Goal: Task Accomplishment & Management: Complete application form

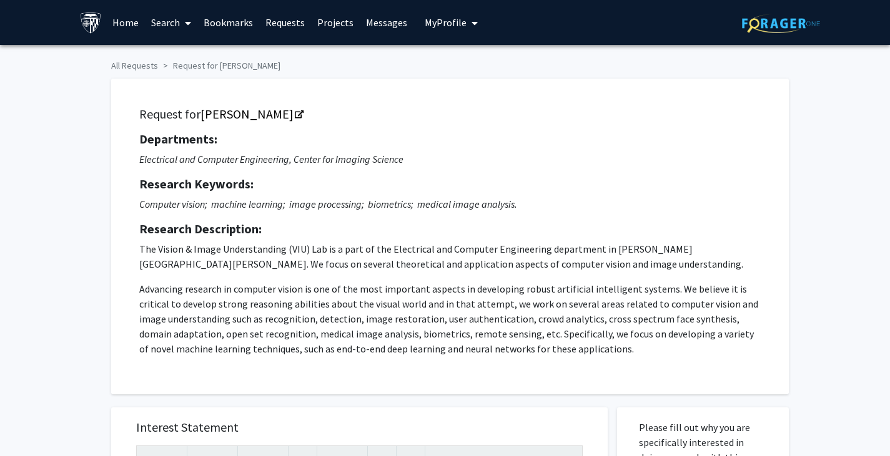
click at [388, 215] on div "Departments: Electrical and Computer Engineering, Center for Imaging Science Re…" at bounding box center [449, 244] width 621 height 225
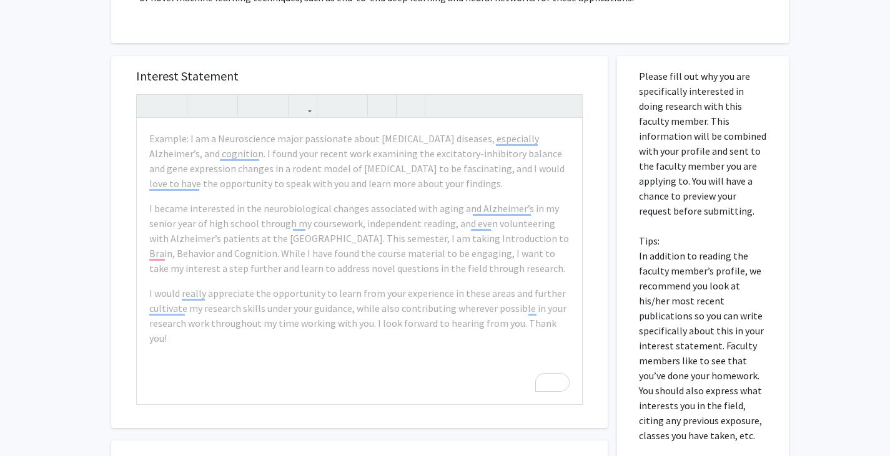
scroll to position [386, 0]
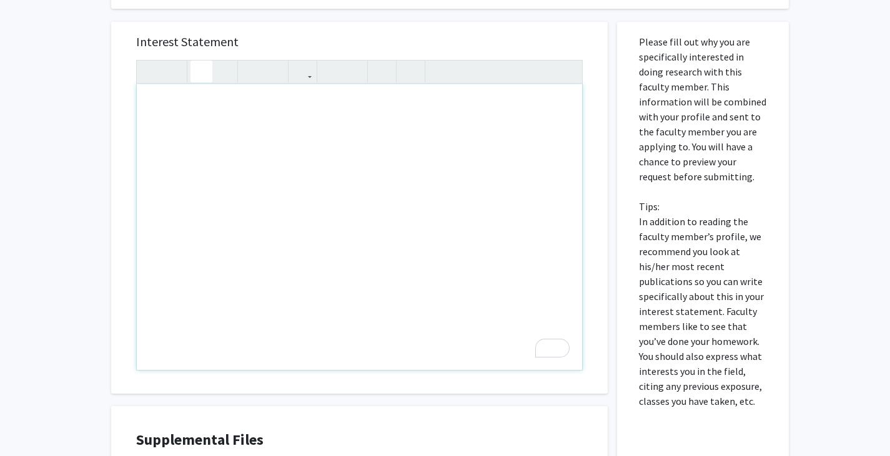
click at [328, 236] on div "To enrich screen reader interactions, please activate Accessibility in Grammarl…" at bounding box center [359, 227] width 445 height 286
paste div "To enrich screen reader interactions, please activate Accessibility in Grammarl…"
type textarea "<p>I am an M.S.E. student in Electrical and Computer Engineering at [PERSON_NAM…"
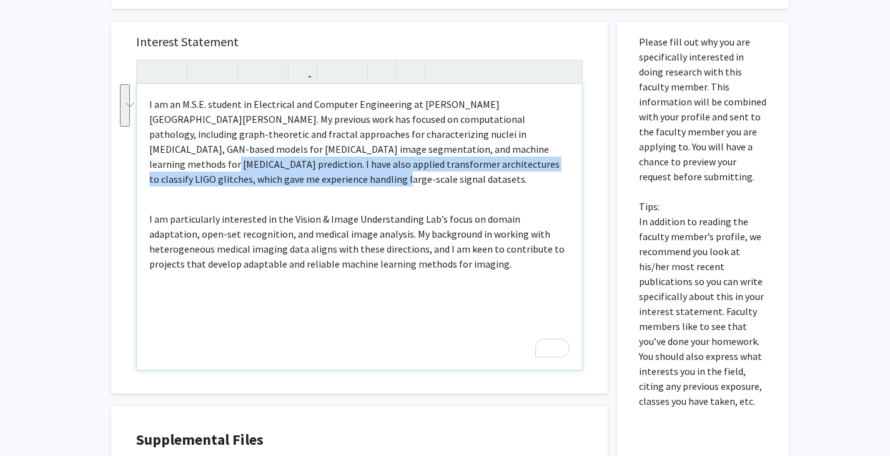
drag, startPoint x: 430, startPoint y: 149, endPoint x: 358, endPoint y: 182, distance: 78.5
click at [358, 182] on p "I am an M.S.E. student in Electrical and Computer Engineering at [PERSON_NAME][…" at bounding box center [359, 142] width 420 height 90
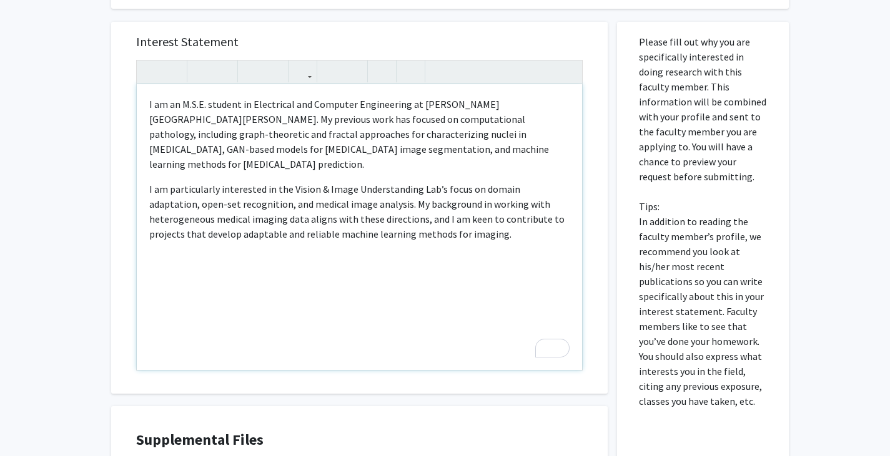
click at [236, 191] on p "I am particularly interested in the Vision & Image Understanding Lab’s focus on…" at bounding box center [359, 212] width 420 height 60
click at [209, 150] on p "I am an M.S.E. student in Electrical and Computer Engineering at [PERSON_NAME][…" at bounding box center [359, 134] width 420 height 75
drag, startPoint x: 488, startPoint y: 190, endPoint x: 552, endPoint y: 184, distance: 64.0
click at [552, 184] on p "I am particularly interested in the Vision & Image Understanding Lab’s focus on…" at bounding box center [359, 212] width 420 height 60
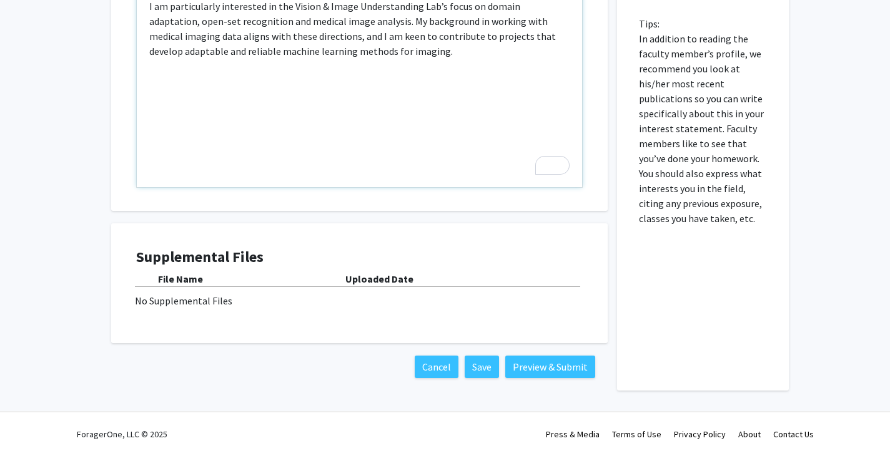
scroll to position [568, 0]
click at [184, 296] on div "No Supplemental Files" at bounding box center [359, 301] width 449 height 15
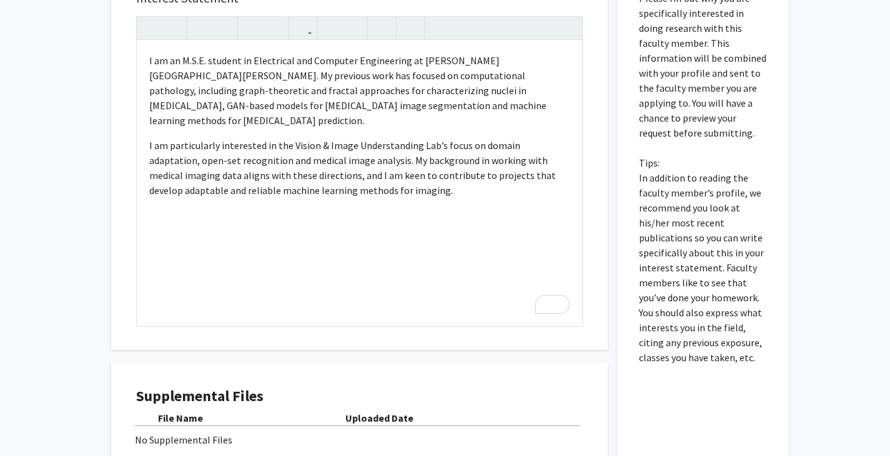
scroll to position [569, 0]
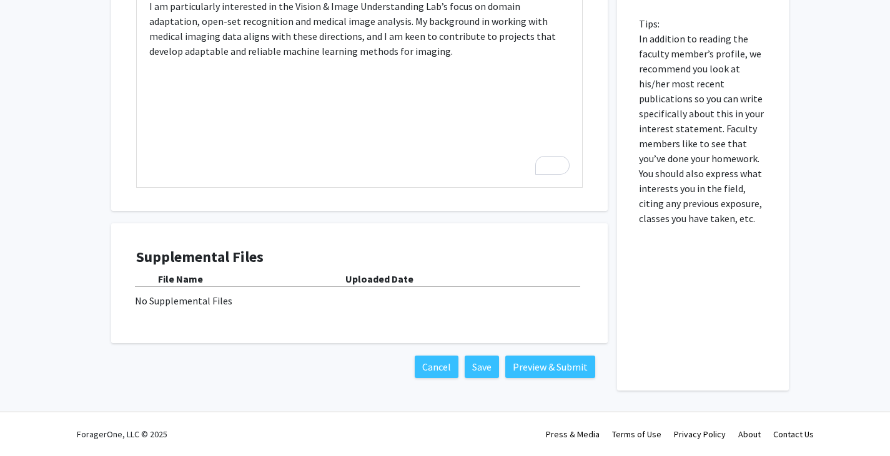
click at [373, 283] on b "Uploaded Date" at bounding box center [379, 279] width 68 height 12
click at [195, 297] on div "No Supplemental Files" at bounding box center [359, 300] width 449 height 15
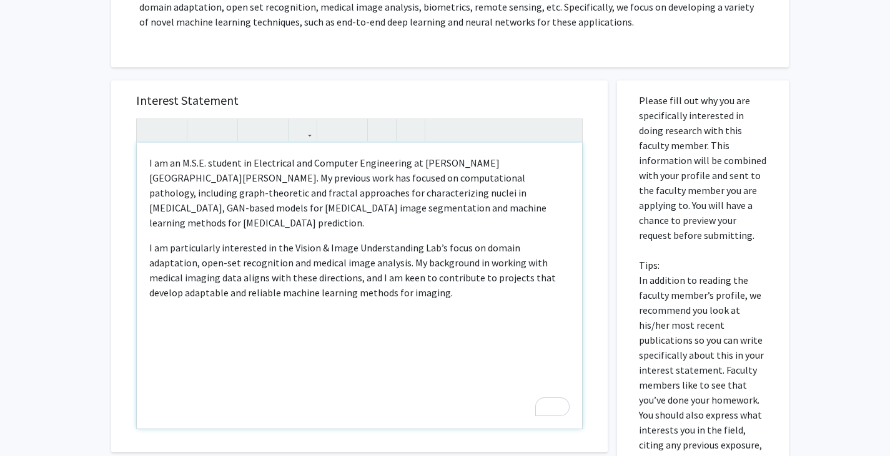
scroll to position [327, 0]
click at [330, 124] on icon "button" at bounding box center [331, 130] width 11 height 21
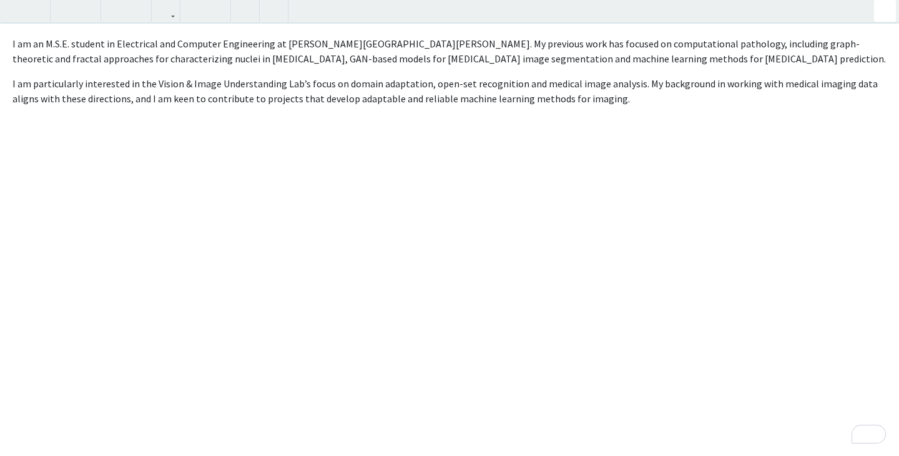
click at [576, 134] on div "<p><span style="font-size: 1rem;">I am an M.S.E. student in Electrical and Comp…" at bounding box center [449, 228] width 899 height 456
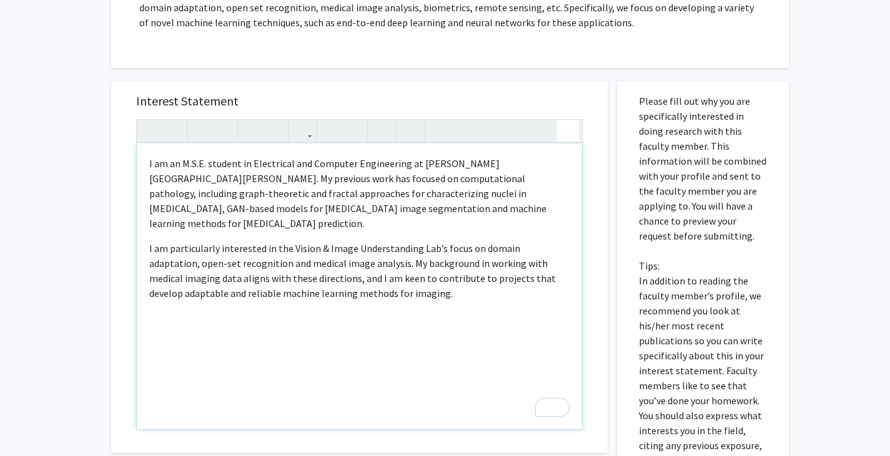
click at [886, 11] on div "All Requests Request for Vishal Patel Request for Vishal Patel Departments: Ele…" at bounding box center [445, 189] width 890 height 943
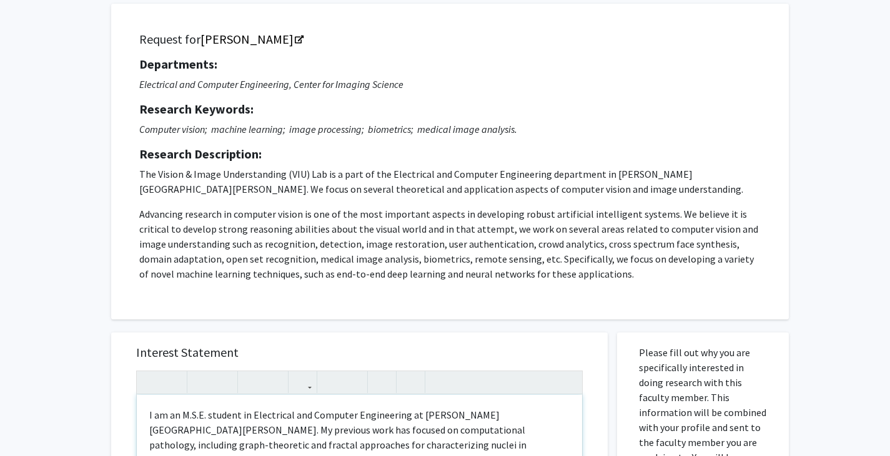
scroll to position [0, 0]
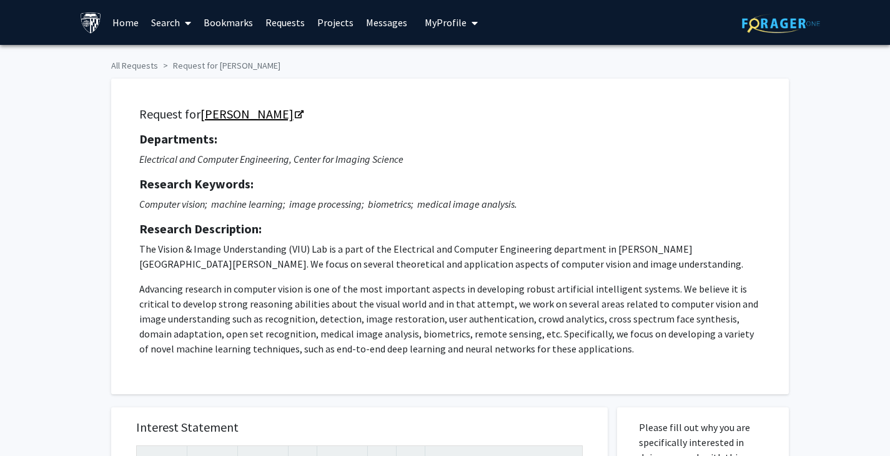
click at [257, 114] on link "Vishal Patel" at bounding box center [251, 114] width 102 height 16
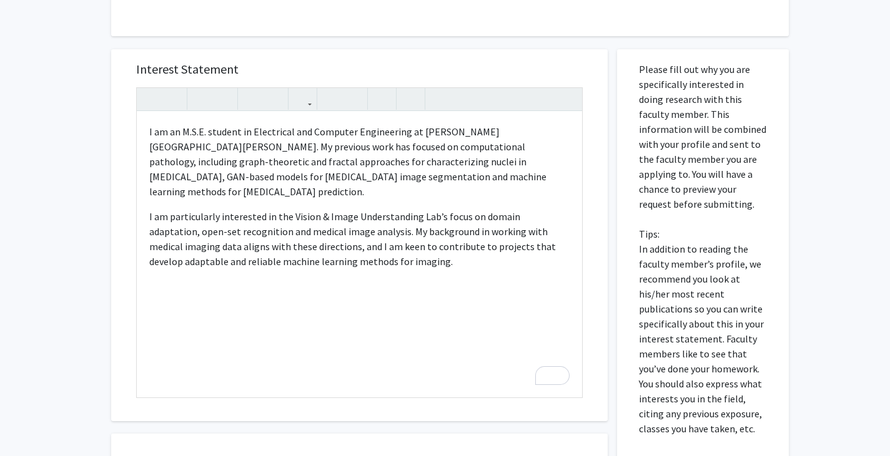
scroll to position [365, 0]
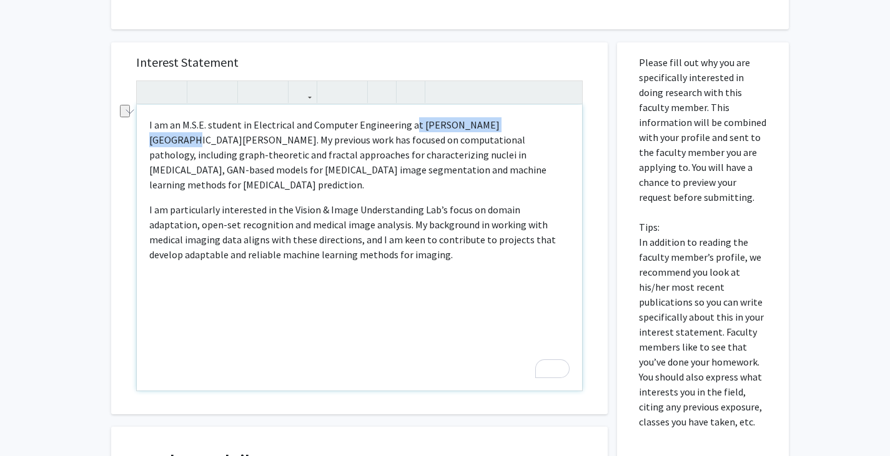
drag, startPoint x: 410, startPoint y: 126, endPoint x: 516, endPoint y: 125, distance: 106.8
click at [516, 125] on span "I am an M.S.E. student in Electrical and Computer Engineering at Johns Hopkins …" at bounding box center [347, 155] width 397 height 72
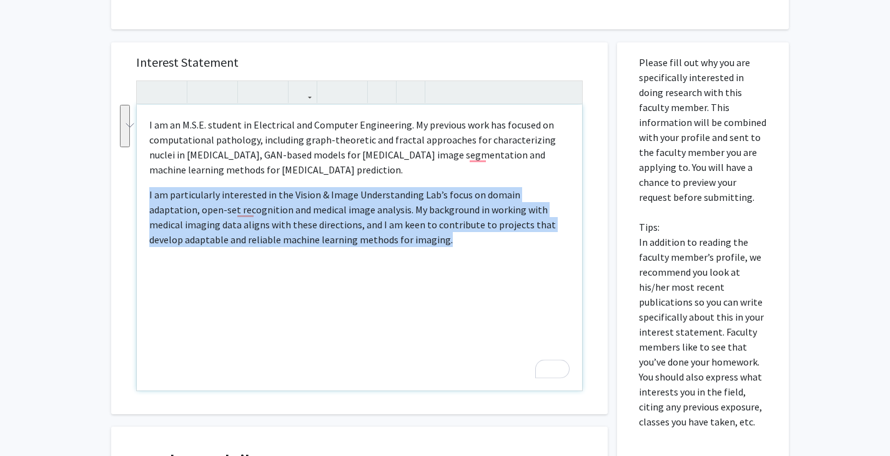
click at [134, 199] on div "Interest Statement <p><span style="font-size: 1rem;">I am an M.S.E. student in …" at bounding box center [359, 228] width 496 height 372
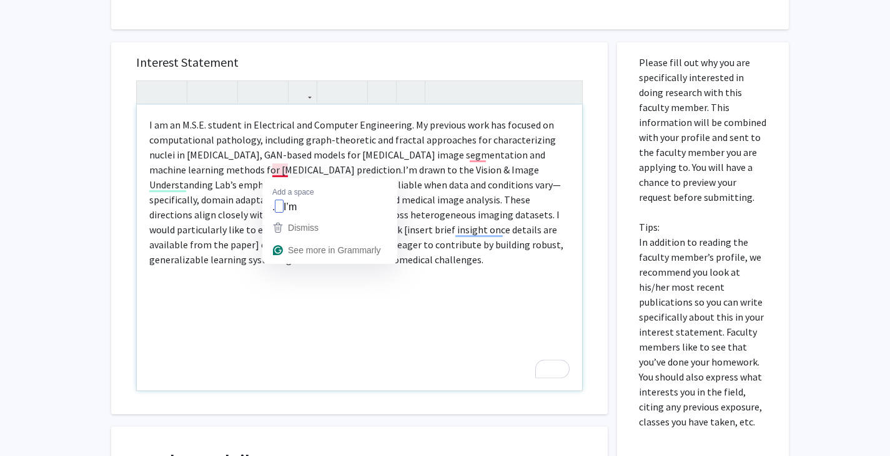
click at [275, 172] on span "I am an M.S.E. student in Electrical and Computer Engineering. My previous work…" at bounding box center [356, 192] width 414 height 147
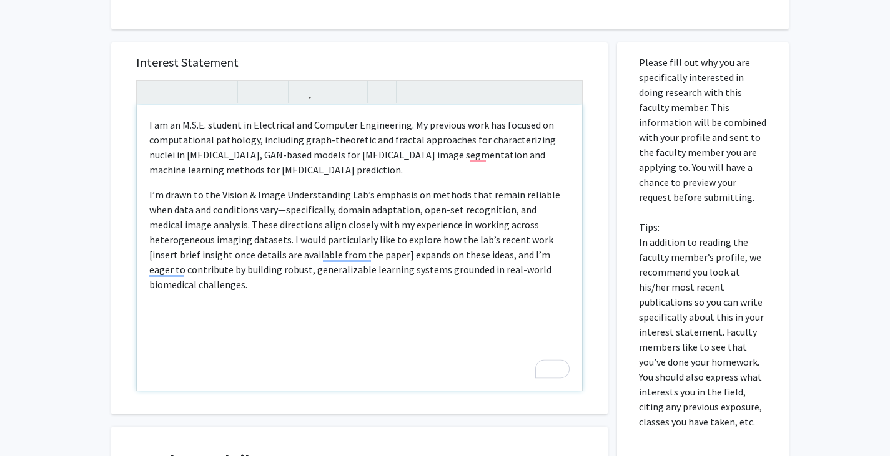
click at [195, 194] on span "I’m drawn to the Vision & Image Understanding Lab’s emphasis on methods that re…" at bounding box center [354, 240] width 411 height 102
click at [283, 212] on span "I’m drawn to the Vision & Image Understanding Lab’s emphasis on methods that re…" at bounding box center [354, 240] width 411 height 102
click at [411, 212] on span "I’m drawn to the Vision & Image Understanding Lab’s emphasis on methods that re…" at bounding box center [357, 240] width 416 height 102
click at [503, 212] on span "I’m drawn to the Vision & Image Understanding Lab’s emphasis on methods that re…" at bounding box center [357, 240] width 416 height 102
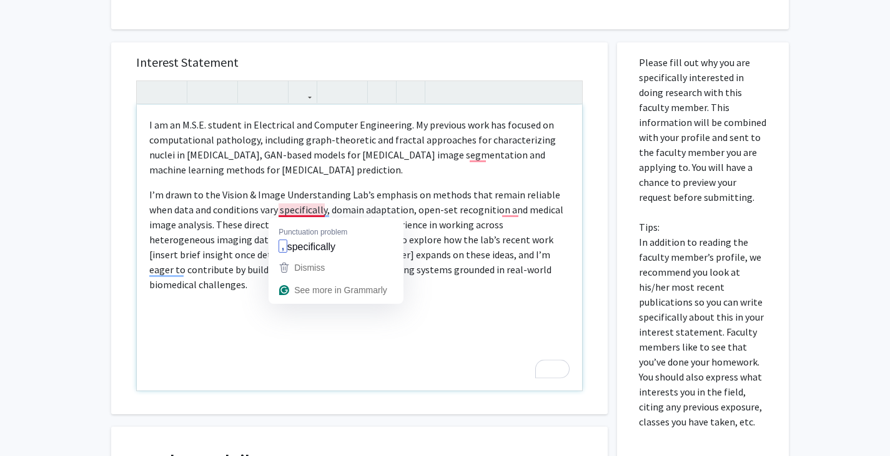
click at [317, 213] on span "I’m drawn to the Vision & Image Understanding Lab’s emphasis on methods that re…" at bounding box center [356, 240] width 414 height 102
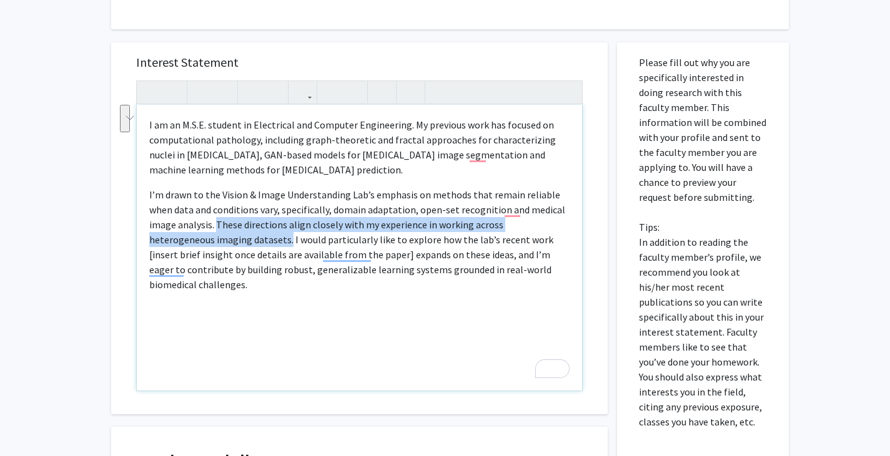
drag, startPoint x: 214, startPoint y: 225, endPoint x: 222, endPoint y: 243, distance: 19.6
click at [222, 243] on span "I’m drawn to the Vision & Image Understanding Lab’s emphasis on methods that re…" at bounding box center [357, 240] width 416 height 102
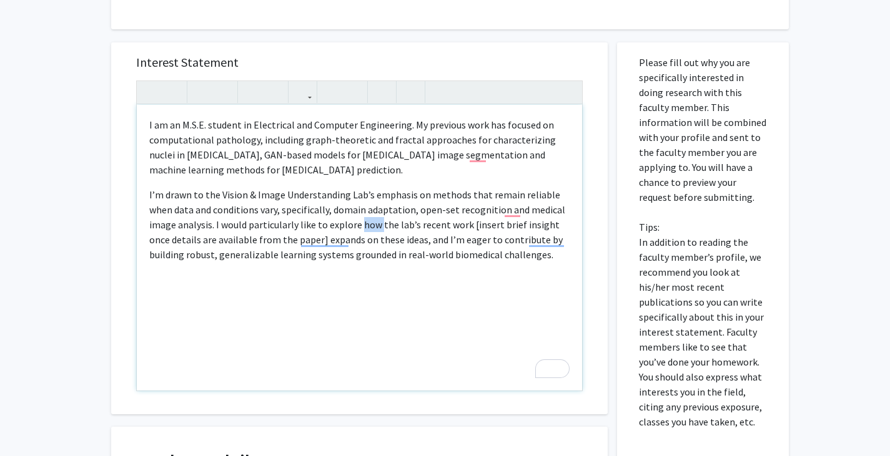
drag, startPoint x: 358, startPoint y: 225, endPoint x: 378, endPoint y: 229, distance: 19.8
click at [378, 229] on span "I’m drawn to the Vision & Image Understanding Lab’s emphasis on methods that re…" at bounding box center [357, 225] width 416 height 72
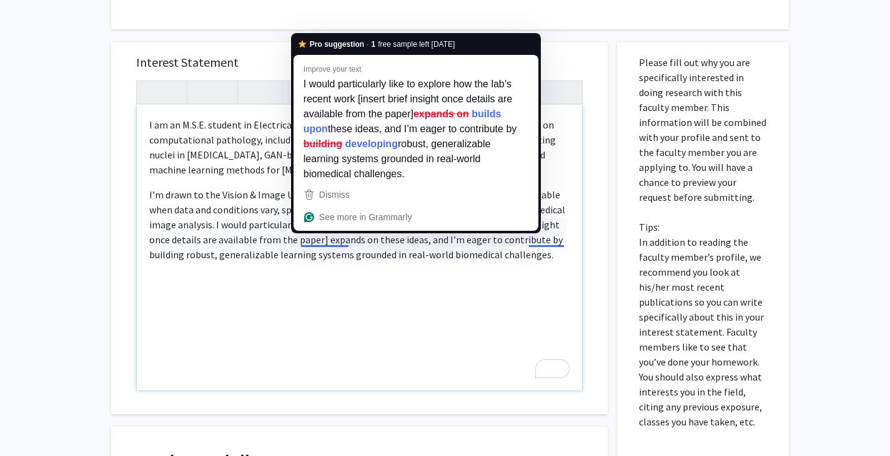
click at [344, 252] on span "I’m drawn to the Vision & Image Understanding Lab’s emphasis on methods that re…" at bounding box center [357, 225] width 416 height 72
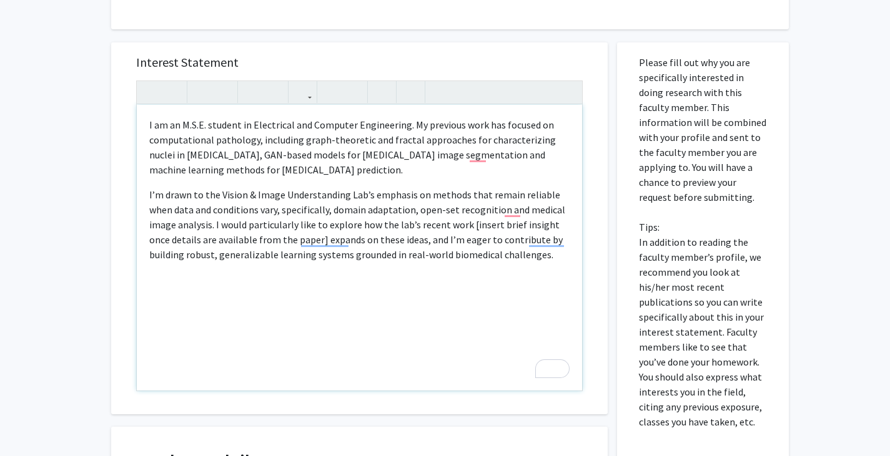
click at [463, 228] on span "I’m drawn to the Vision & Image Understanding Lab’s emphasis on methods that re…" at bounding box center [357, 225] width 416 height 72
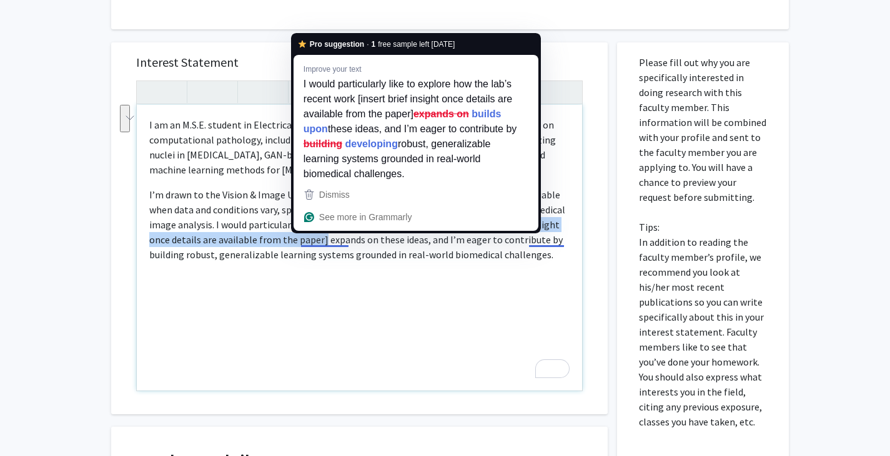
drag, startPoint x: 466, startPoint y: 224, endPoint x: 299, endPoint y: 237, distance: 167.8
click at [299, 237] on span "I’m drawn to the Vision & Image Understanding Lab’s emphasis on methods that re…" at bounding box center [357, 225] width 416 height 72
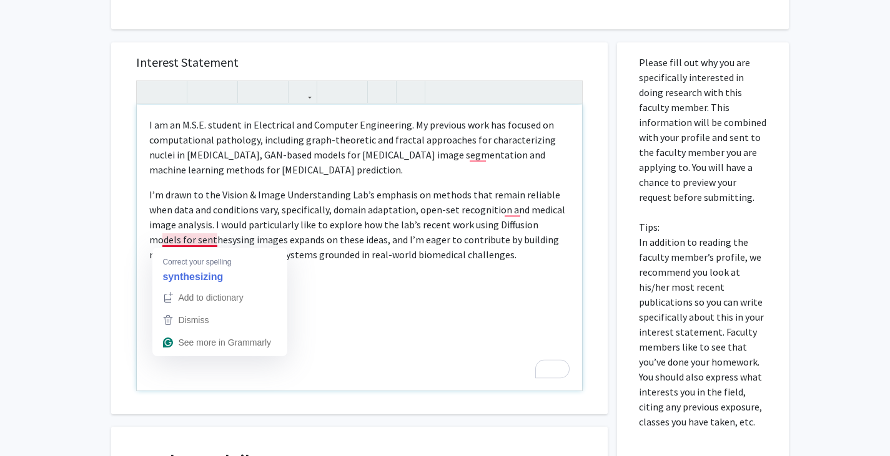
click at [201, 238] on span "I’m drawn to the Vision & Image Understanding Lab’s emphasis on methods that re…" at bounding box center [357, 225] width 416 height 72
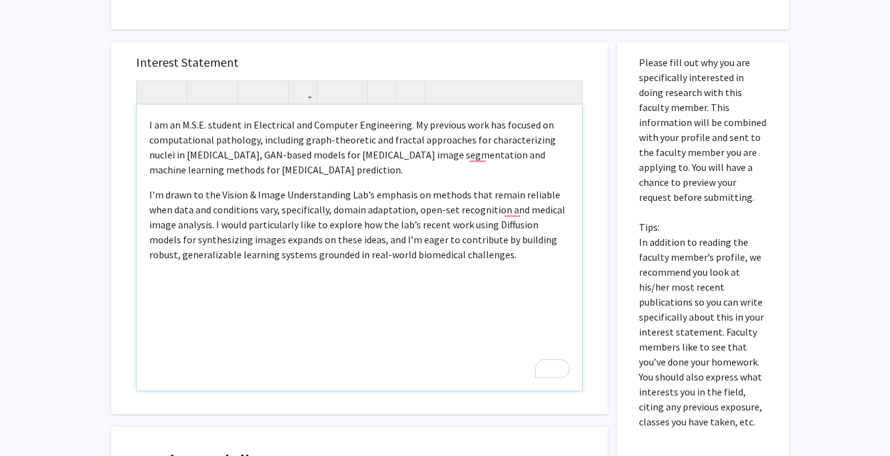
click at [414, 214] on span "I’m drawn to the Vision & Image Understanding Lab’s emphasis on methods that re…" at bounding box center [357, 225] width 416 height 72
click at [243, 226] on span "I’m drawn to the Vision & Image Understanding Lab’s emphasis on methods that re…" at bounding box center [354, 225] width 411 height 72
click at [368, 230] on span "I’m drawn to the Vision & Image Understanding Lab’s emphasis on methods that re…" at bounding box center [355, 225] width 412 height 72
click at [410, 227] on span "I’m drawn to the Vision & Image Understanding Lab’s emphasis on methods that re…" at bounding box center [355, 225] width 412 height 72
type textarea "<p><span style="font-size: 1rem;">I am an M.S.E. student in Electrical and Comp…"
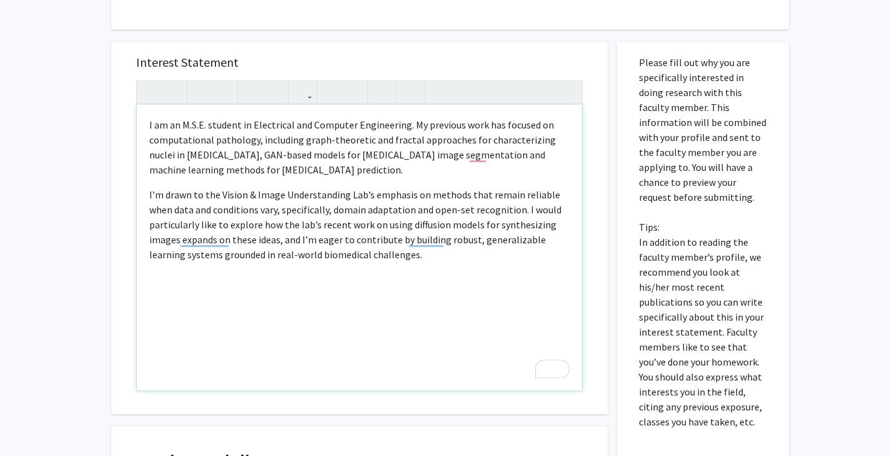
click at [503, 225] on span "I’m drawn to the Vision & Image Understanding Lab’s emphasis on methods that re…" at bounding box center [355, 225] width 412 height 72
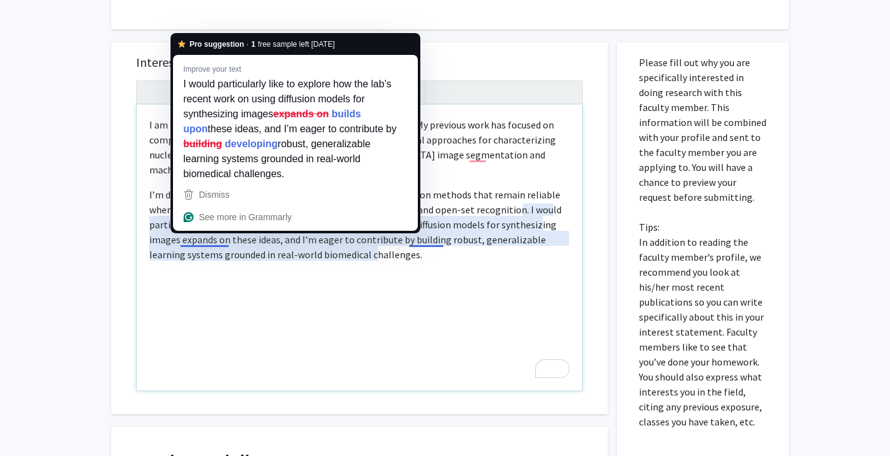
click at [187, 245] on span "I’m drawn to the Vision & Image Understanding Lab’s emphasis on methods that re…" at bounding box center [355, 225] width 412 height 72
click at [211, 301] on div "I am an M.S.E. student in Electrical and Computer Engineering. My previous work…" at bounding box center [359, 248] width 445 height 286
click at [215, 239] on span "I’m drawn to the Vision & Image Understanding Lab’s emphasis on methods that re…" at bounding box center [355, 225] width 412 height 72
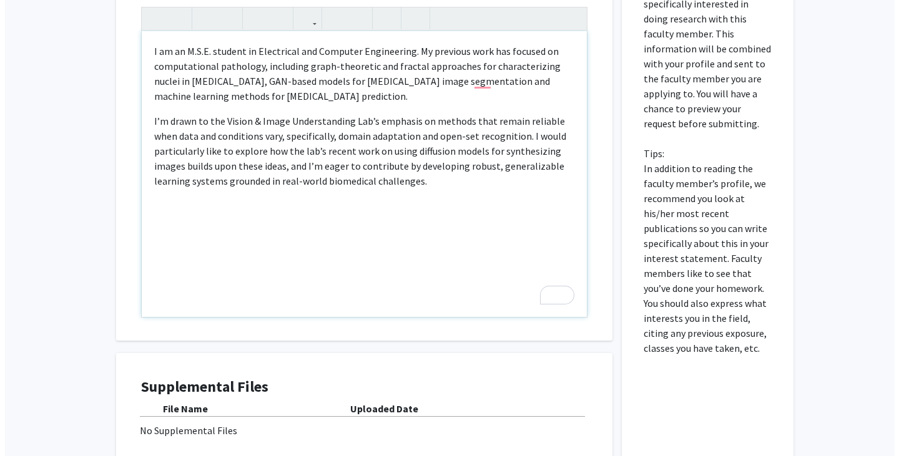
scroll to position [569, 0]
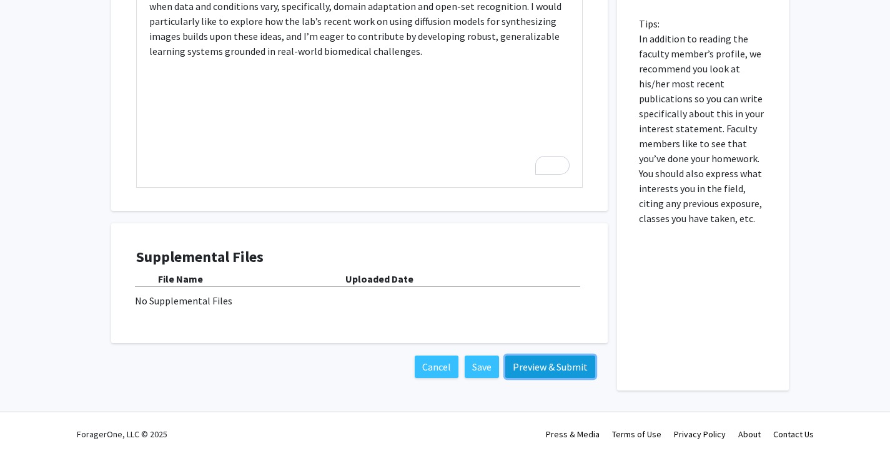
click at [557, 374] on button "Preview & Submit" at bounding box center [550, 367] width 90 height 22
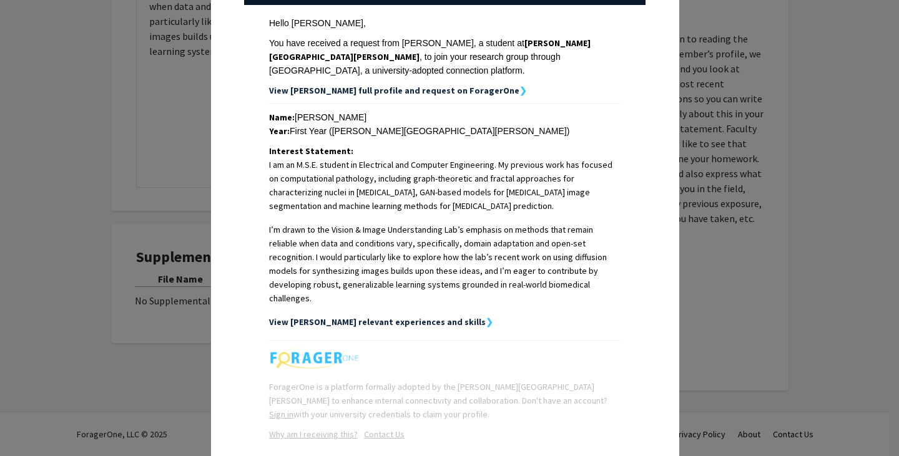
scroll to position [197, 0]
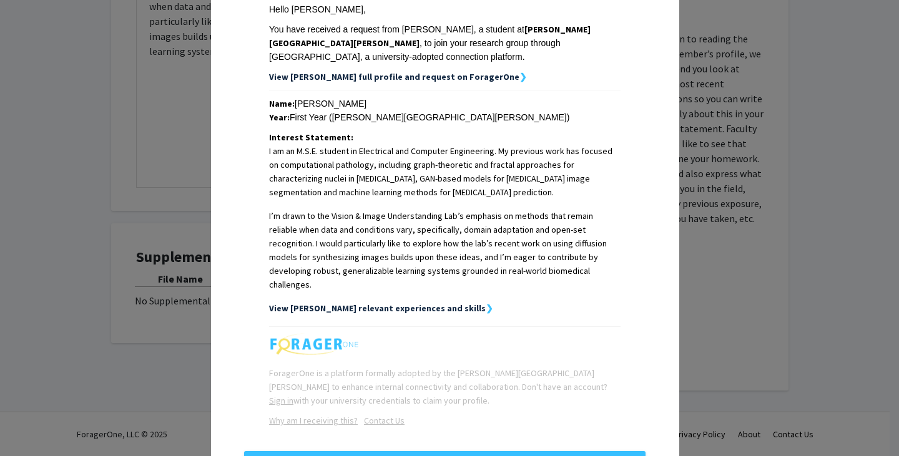
click at [391, 303] on strong "View Abinaya's relevant experiences and skills" at bounding box center [377, 308] width 217 height 11
click at [438, 303] on strong "View Abinaya's relevant experiences and skills" at bounding box center [377, 308] width 217 height 11
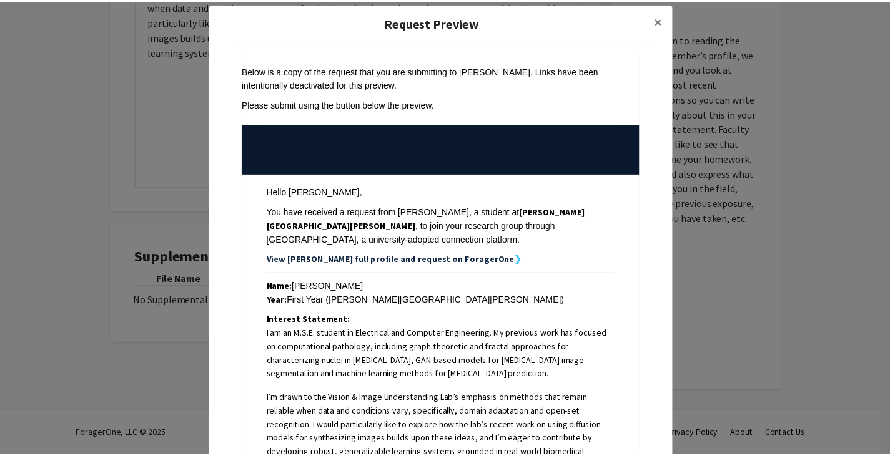
scroll to position [0, 0]
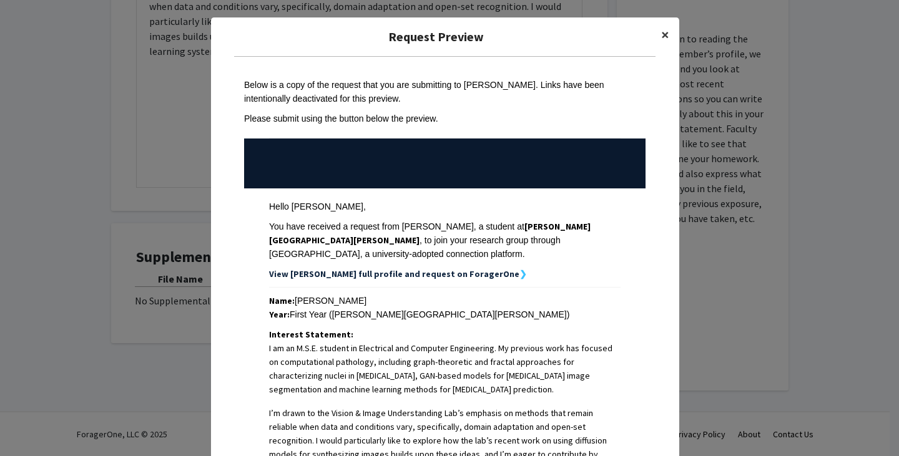
click at [655, 40] on button "×" at bounding box center [665, 34] width 28 height 35
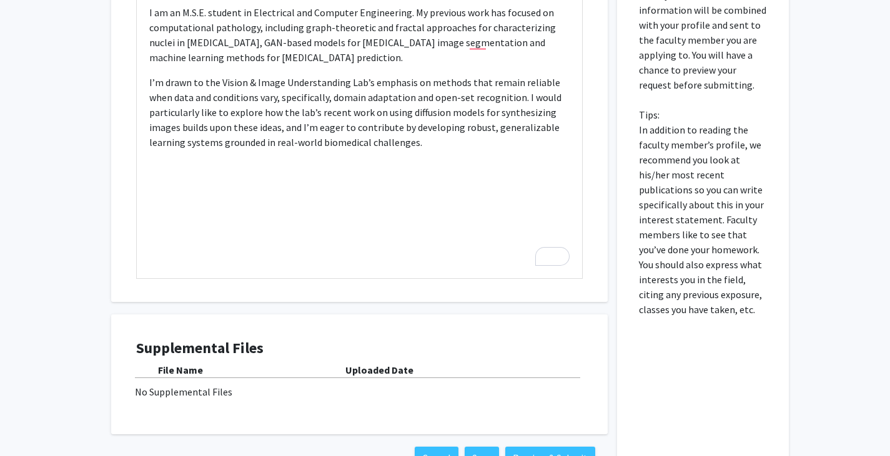
scroll to position [569, 0]
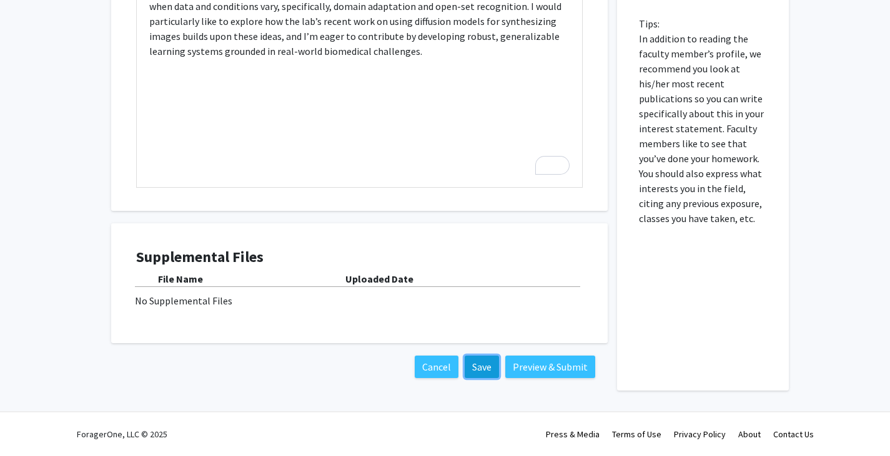
click at [493, 373] on button "Save" at bounding box center [481, 367] width 34 height 22
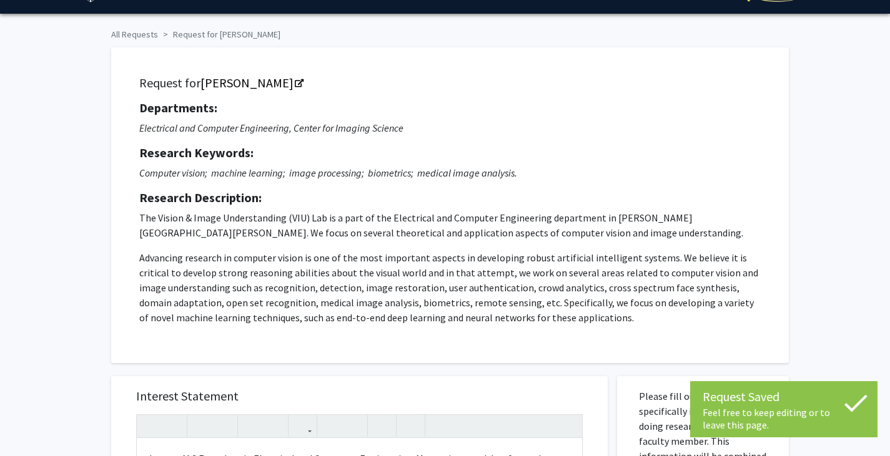
scroll to position [0, 0]
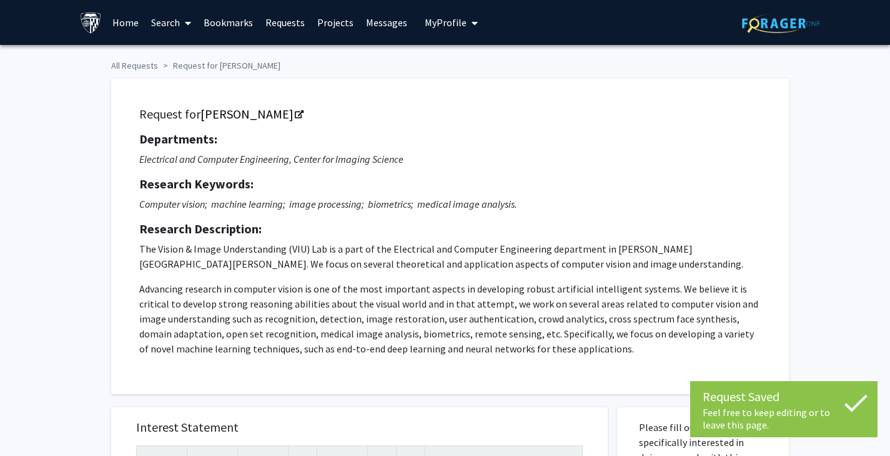
click at [446, 22] on span "My Profile" at bounding box center [446, 22] width 42 height 12
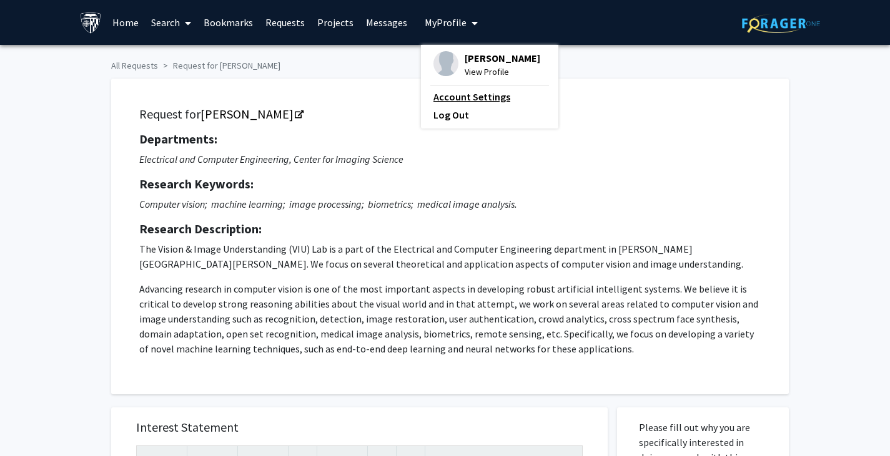
click at [451, 104] on link "Account Settings" at bounding box center [489, 96] width 112 height 15
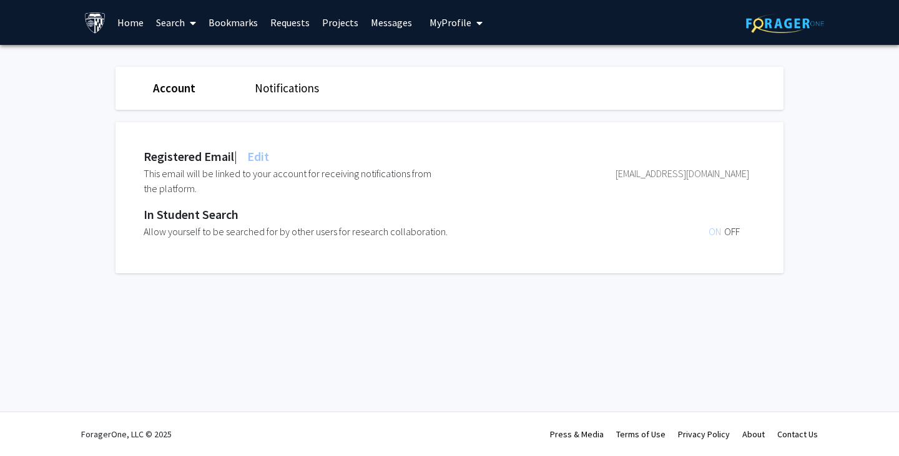
click at [283, 90] on link "Notifications" at bounding box center [287, 88] width 64 height 15
click at [177, 94] on link "Account" at bounding box center [173, 88] width 41 height 15
click at [176, 92] on link "Account" at bounding box center [174, 88] width 42 height 15
click at [393, 19] on link "Messages" at bounding box center [392, 23] width 54 height 44
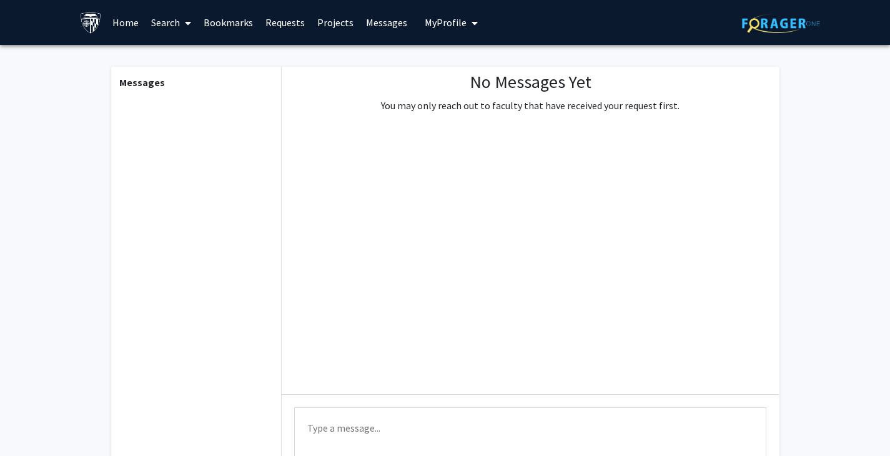
click at [456, 21] on span "My Profile" at bounding box center [446, 22] width 42 height 12
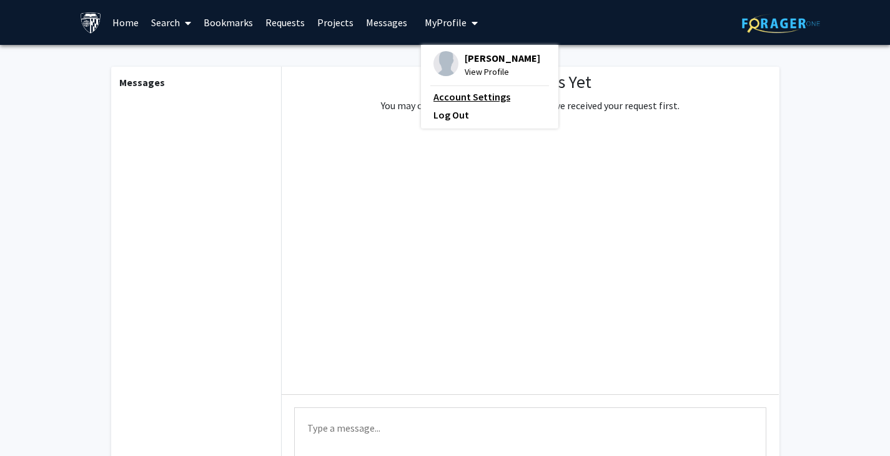
click at [451, 104] on link "Account Settings" at bounding box center [489, 96] width 112 height 15
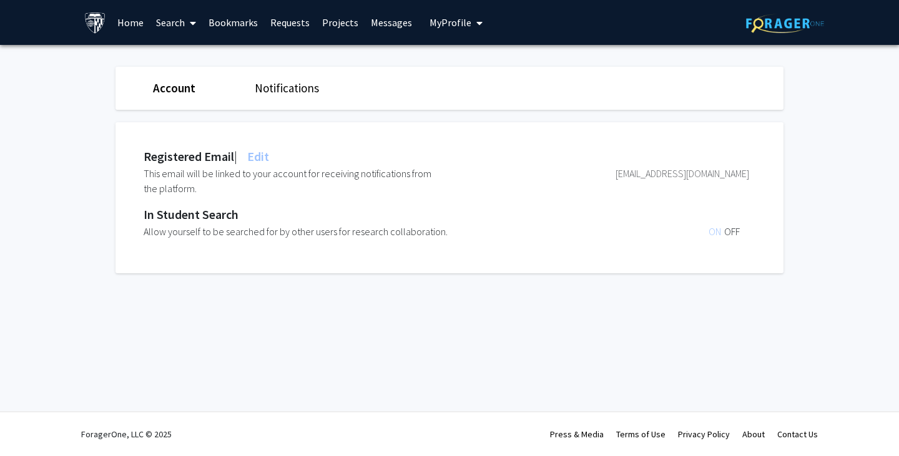
click at [278, 89] on link "Notifications" at bounding box center [287, 88] width 64 height 15
click at [162, 93] on link "Account" at bounding box center [173, 88] width 41 height 15
click at [377, 27] on link "Messages" at bounding box center [392, 23] width 54 height 44
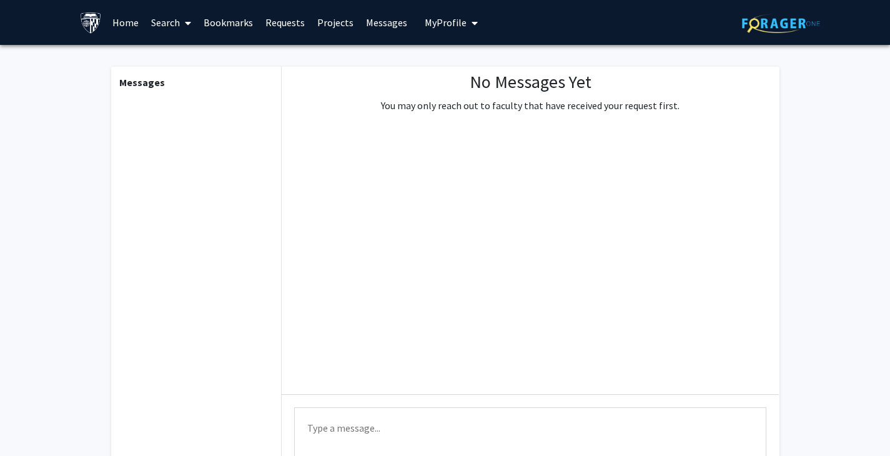
click at [274, 20] on link "Requests" at bounding box center [285, 23] width 52 height 44
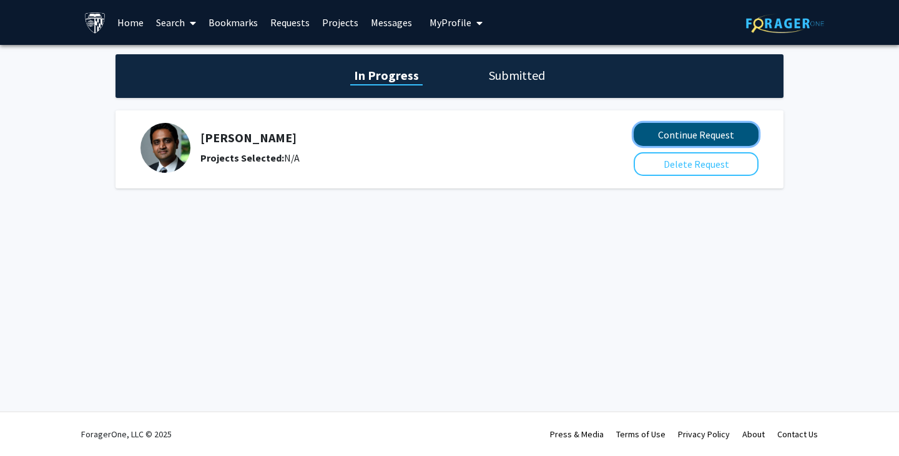
click at [724, 132] on button "Continue Request" at bounding box center [696, 134] width 125 height 23
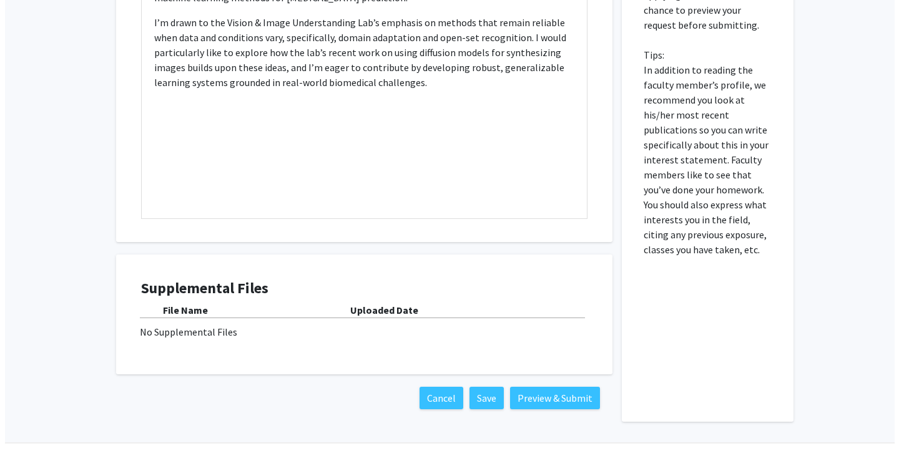
scroll to position [569, 0]
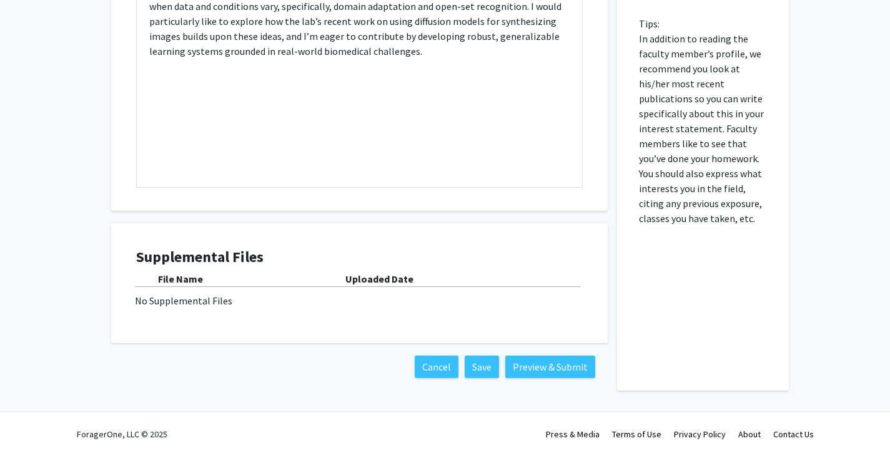
click at [195, 281] on b "File Name" at bounding box center [180, 279] width 45 height 12
click at [526, 356] on button "Preview & Submit" at bounding box center [550, 367] width 90 height 22
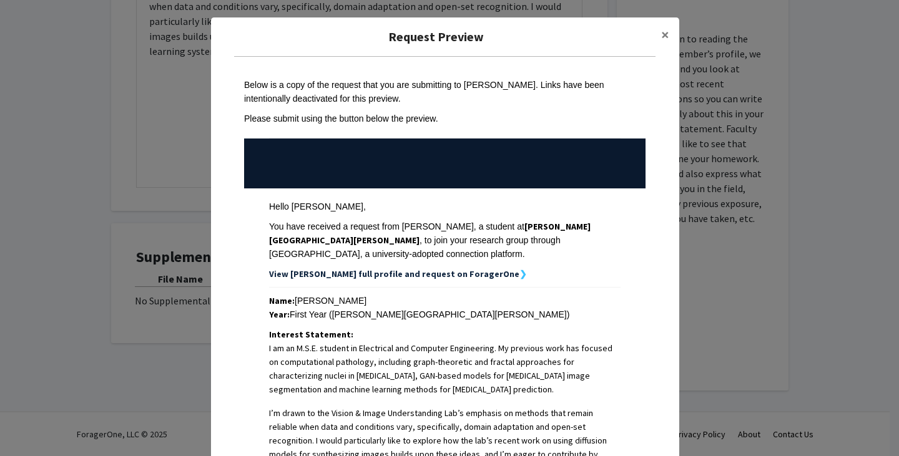
scroll to position [247, 0]
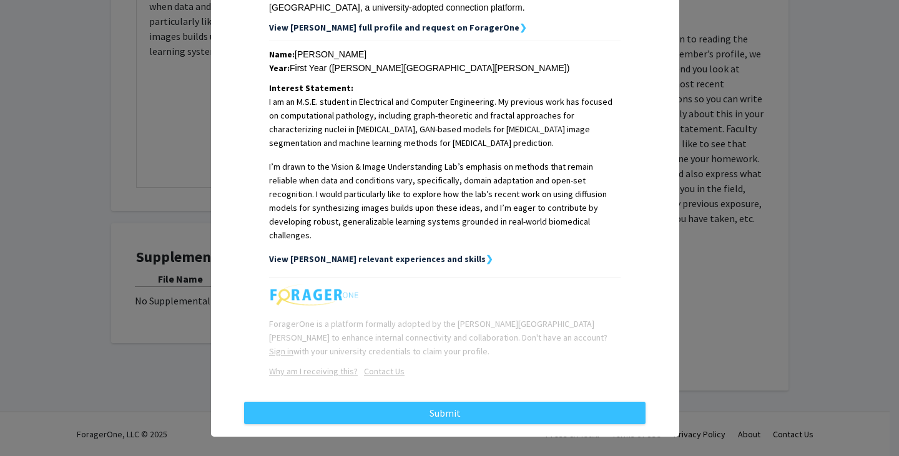
click at [441, 253] on strong "View Abinaya's relevant experiences and skills" at bounding box center [377, 258] width 217 height 11
click at [486, 253] on strong "❯" at bounding box center [489, 258] width 7 height 11
click at [411, 253] on strong "View Abinaya's relevant experiences and skills" at bounding box center [377, 258] width 217 height 11
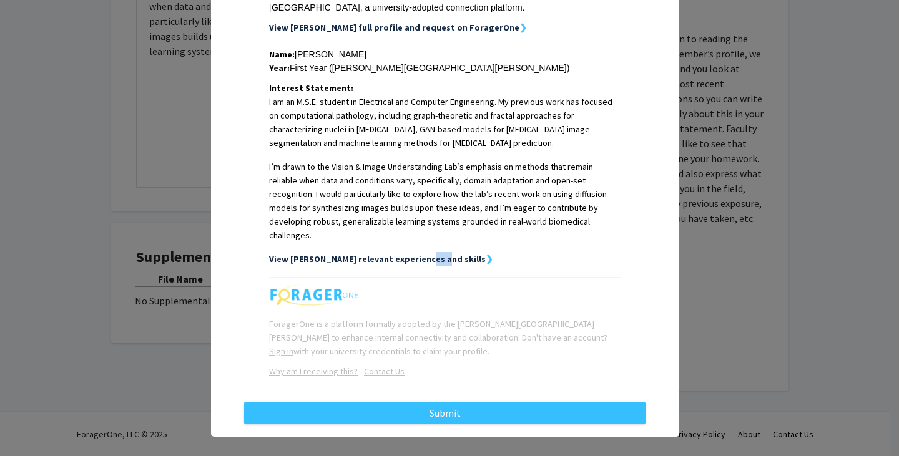
click at [411, 253] on strong "View Abinaya's relevant experiences and skills" at bounding box center [377, 258] width 217 height 11
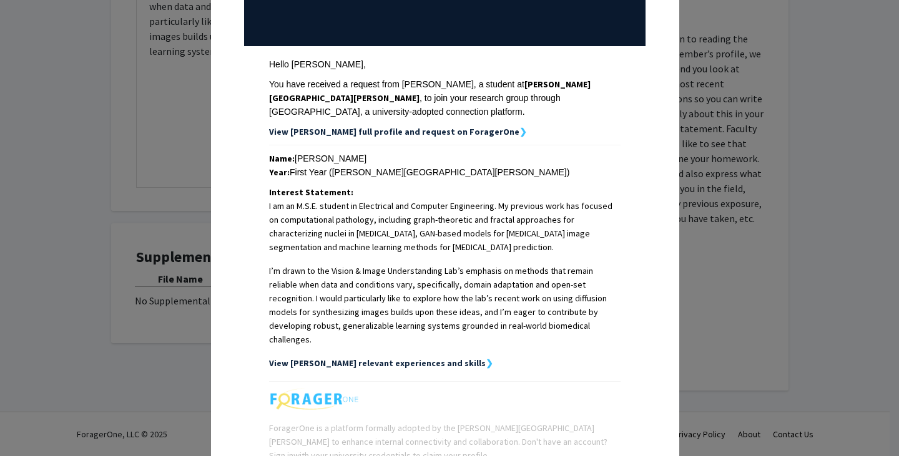
scroll to position [137, 0]
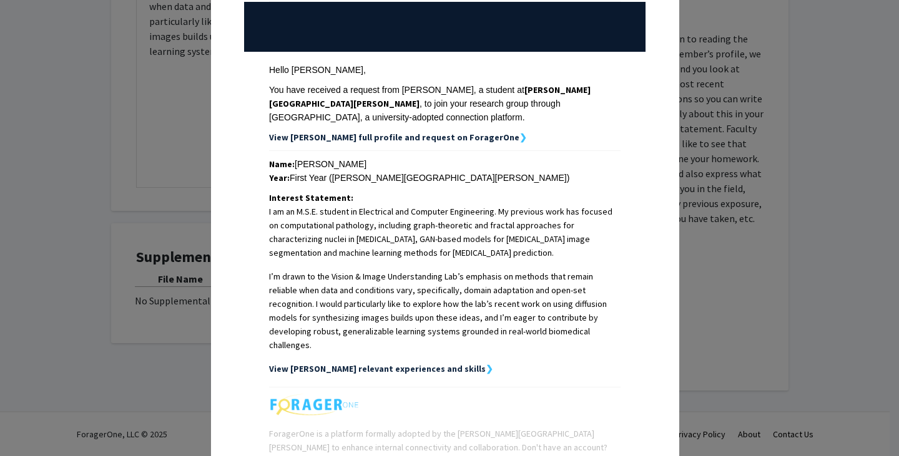
click at [404, 137] on strong "View Abinaya's full profile and request on ForagerOne" at bounding box center [394, 137] width 250 height 11
click at [519, 139] on strong "❯" at bounding box center [522, 137] width 7 height 11
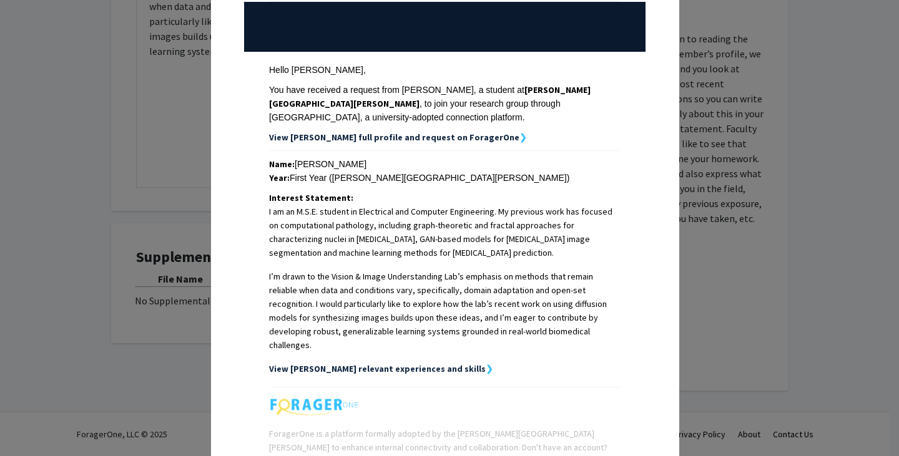
scroll to position [247, 0]
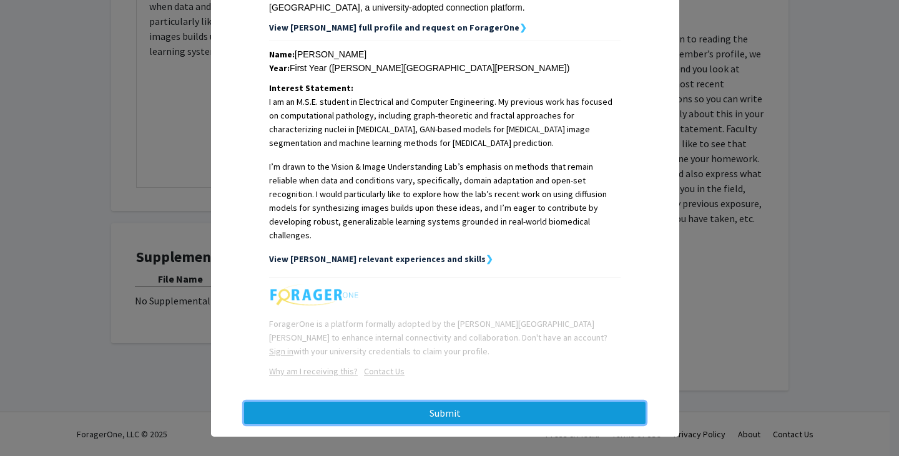
click at [459, 402] on button "Submit" at bounding box center [444, 413] width 401 height 22
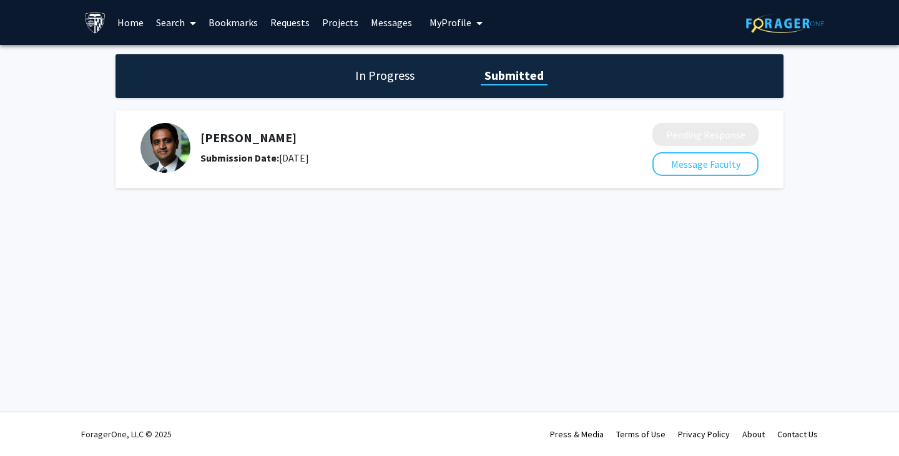
click at [360, 78] on h1 "In Progress" at bounding box center [384, 75] width 67 height 17
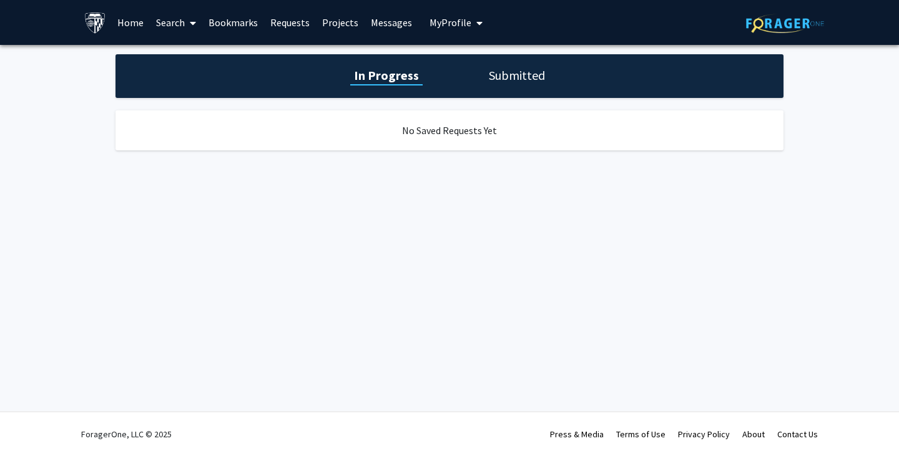
click at [290, 22] on link "Requests" at bounding box center [290, 23] width 52 height 44
click at [225, 26] on link "Bookmarks" at bounding box center [233, 23] width 62 height 44
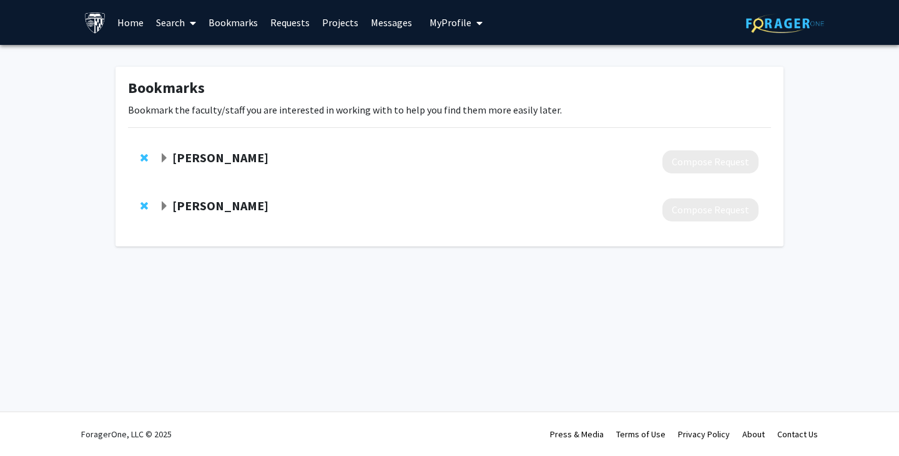
click at [144, 210] on span "Remove Vishal Patel from bookmarks" at bounding box center [143, 206] width 7 height 10
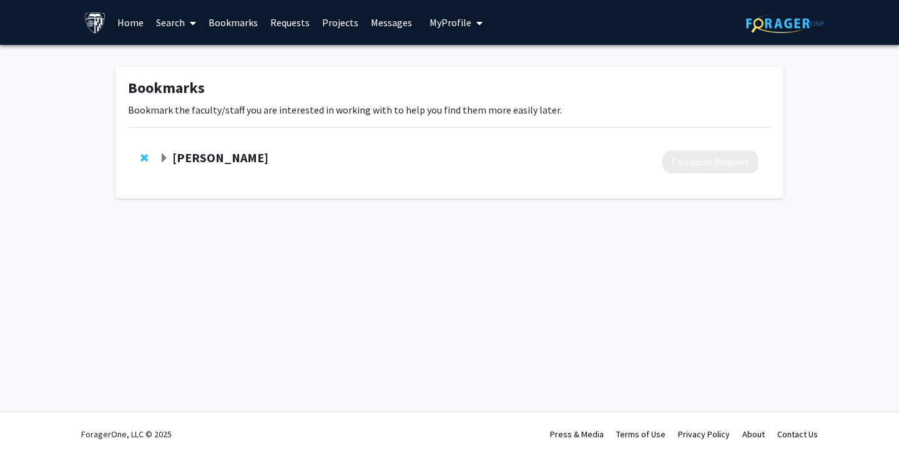
click at [237, 19] on link "Bookmarks" at bounding box center [233, 23] width 62 height 44
click at [185, 22] on span at bounding box center [190, 23] width 11 height 44
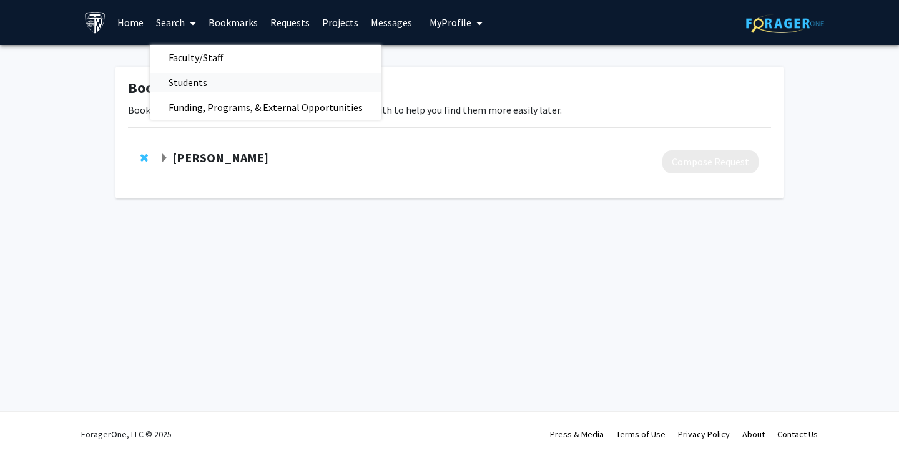
click at [195, 76] on span "Students" at bounding box center [188, 82] width 76 height 25
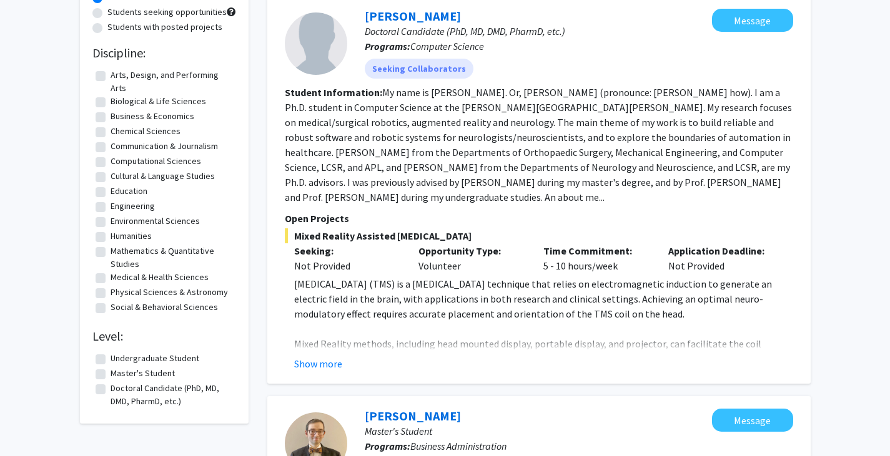
scroll to position [129, 0]
click at [162, 372] on label "Master's Student" at bounding box center [143, 374] width 64 height 13
click at [119, 372] on input "Master's Student" at bounding box center [115, 372] width 8 height 8
checkbox input "true"
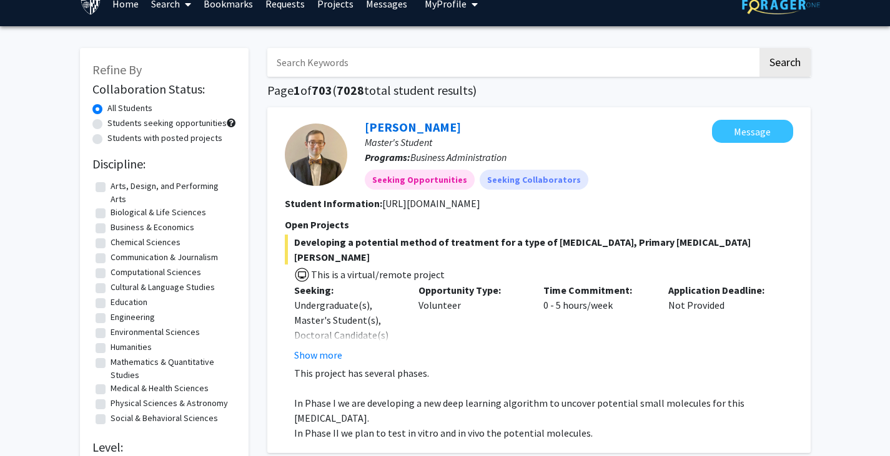
scroll to position [19, 0]
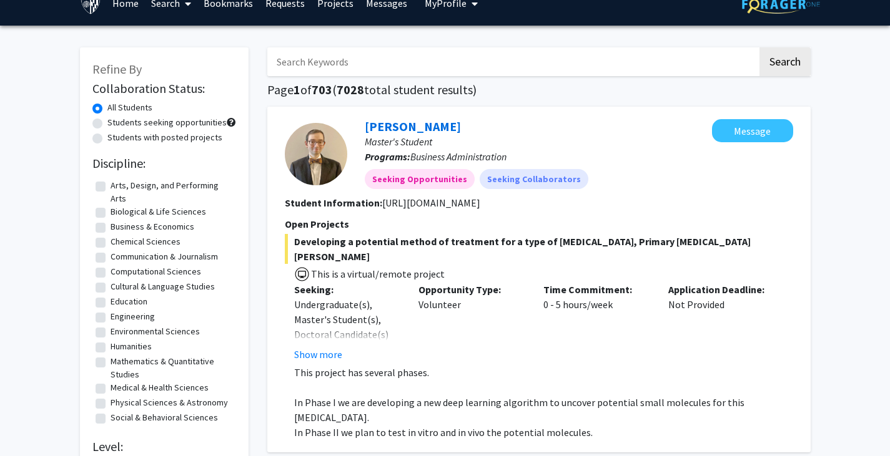
click at [111, 320] on label "Engineering" at bounding box center [133, 316] width 44 height 13
click at [111, 318] on input "Engineering" at bounding box center [115, 314] width 8 height 8
checkbox input "true"
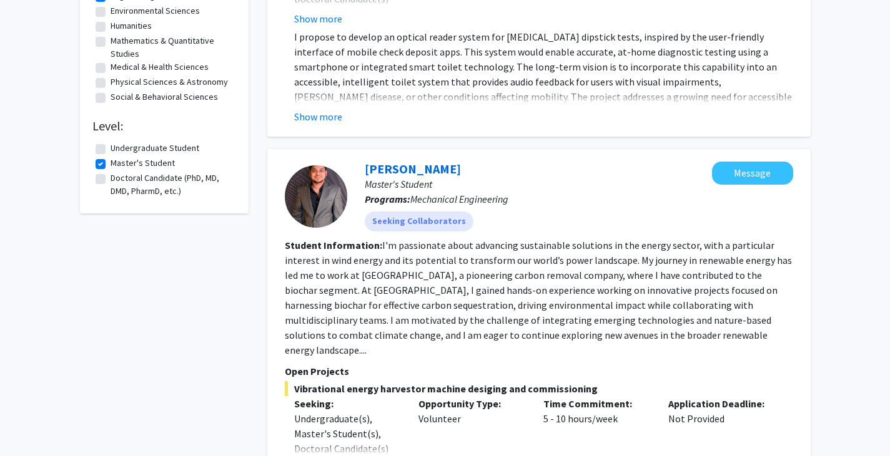
scroll to position [341, 0]
click at [111, 162] on label "Master's Student" at bounding box center [143, 162] width 64 height 13
click at [111, 162] on input "Master's Student" at bounding box center [115, 160] width 8 height 8
checkbox input "false"
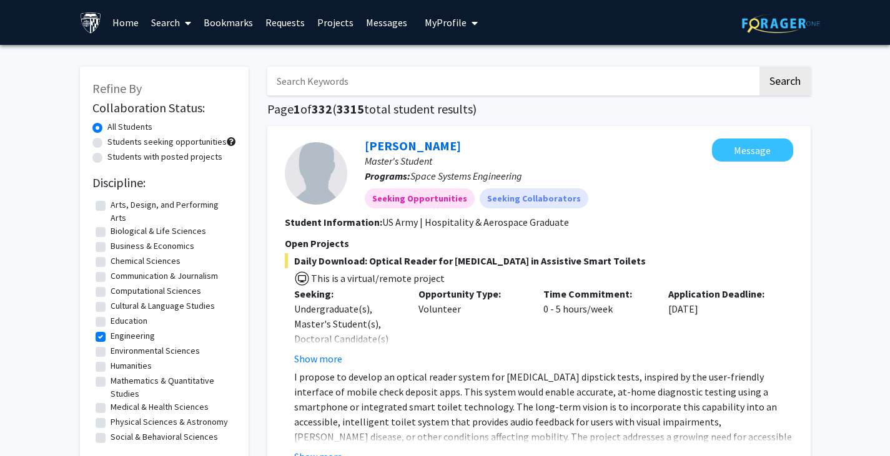
click at [356, 92] on input "Search Keywords" at bounding box center [512, 81] width 490 height 29
type input "computer vision"
click at [759, 67] on button "Search" at bounding box center [784, 81] width 51 height 29
checkbox input "false"
